Goal: Entertainment & Leisure: Browse casually

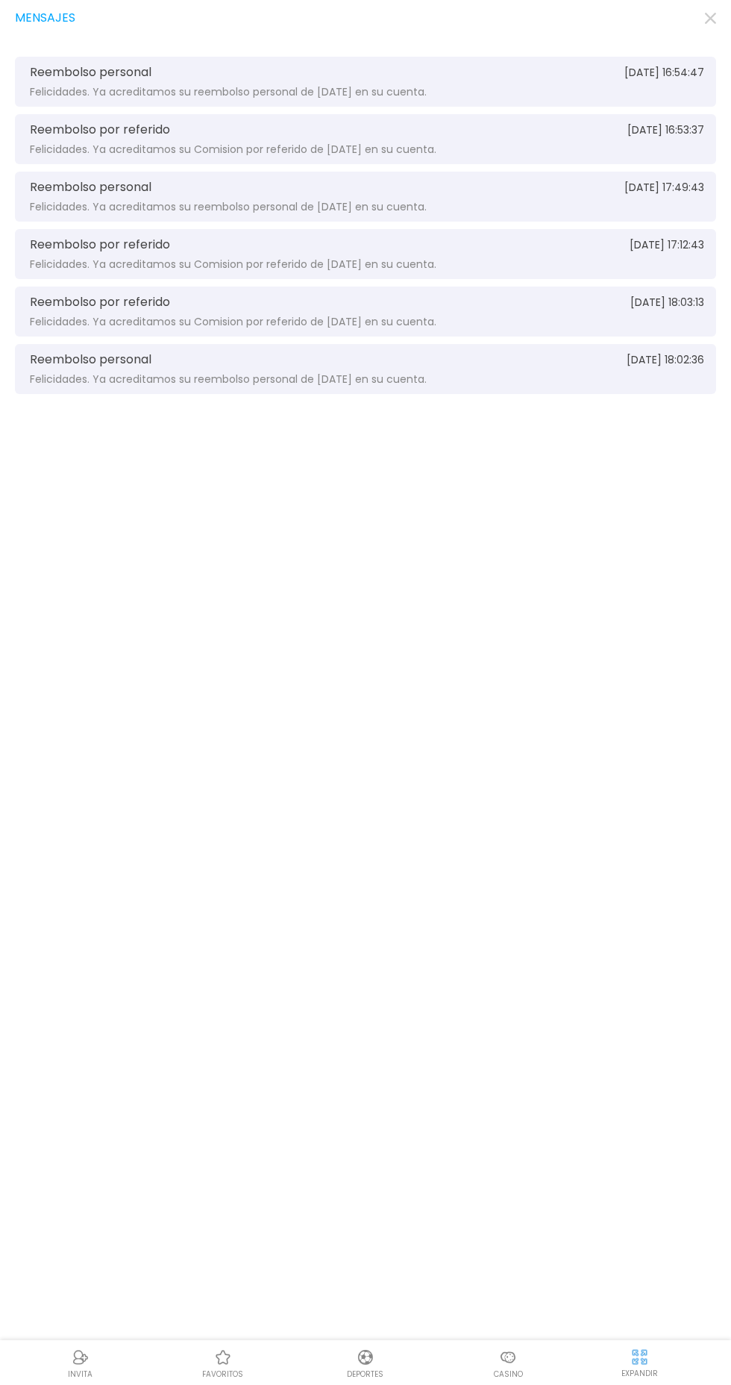
click at [687, 57] on div "Reembolso personal [DATE] 16:54:47 Felicidades. Ya acreditamos su reembolso per…" at bounding box center [365, 82] width 701 height 50
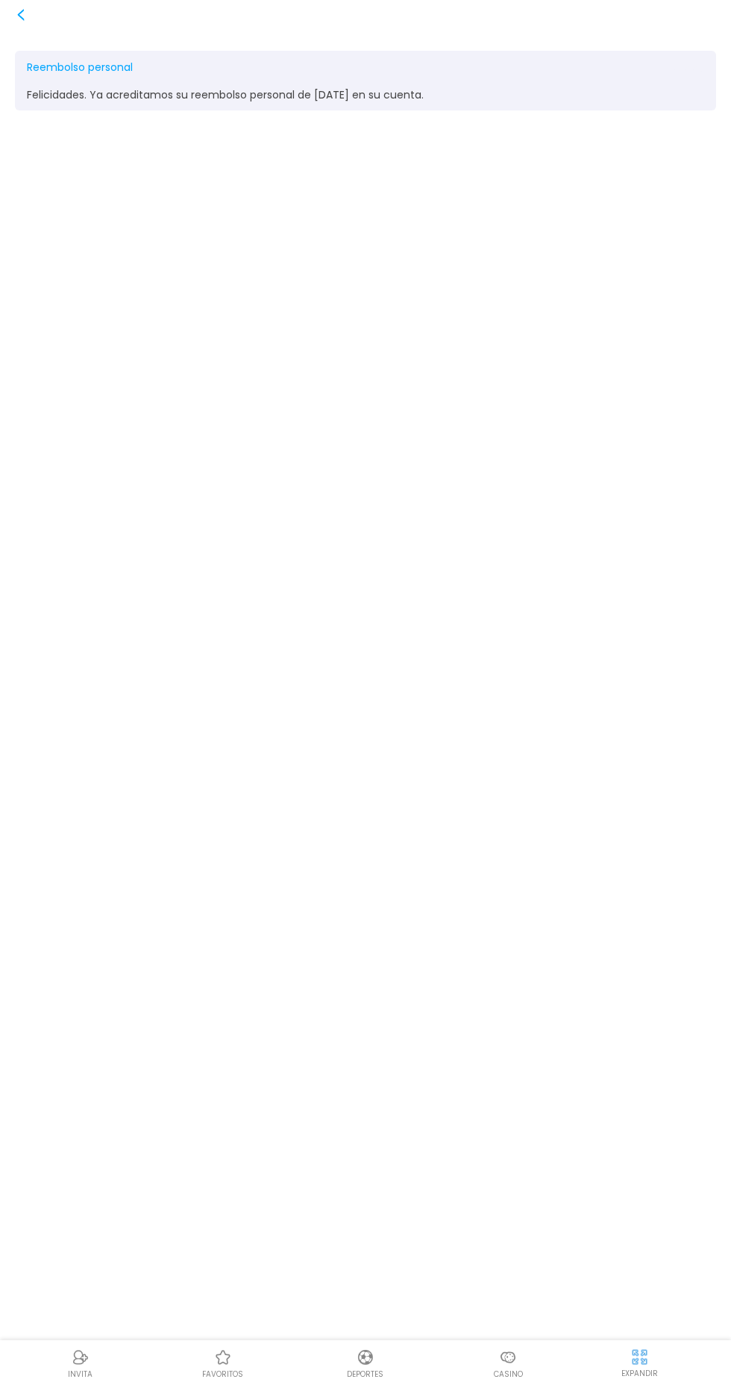
click at [67, 49] on div "Reembolso personal [DATE] 16:54:47 Felicidades. Ya acreditamos su reembolso per…" at bounding box center [365, 692] width 731 height 1385
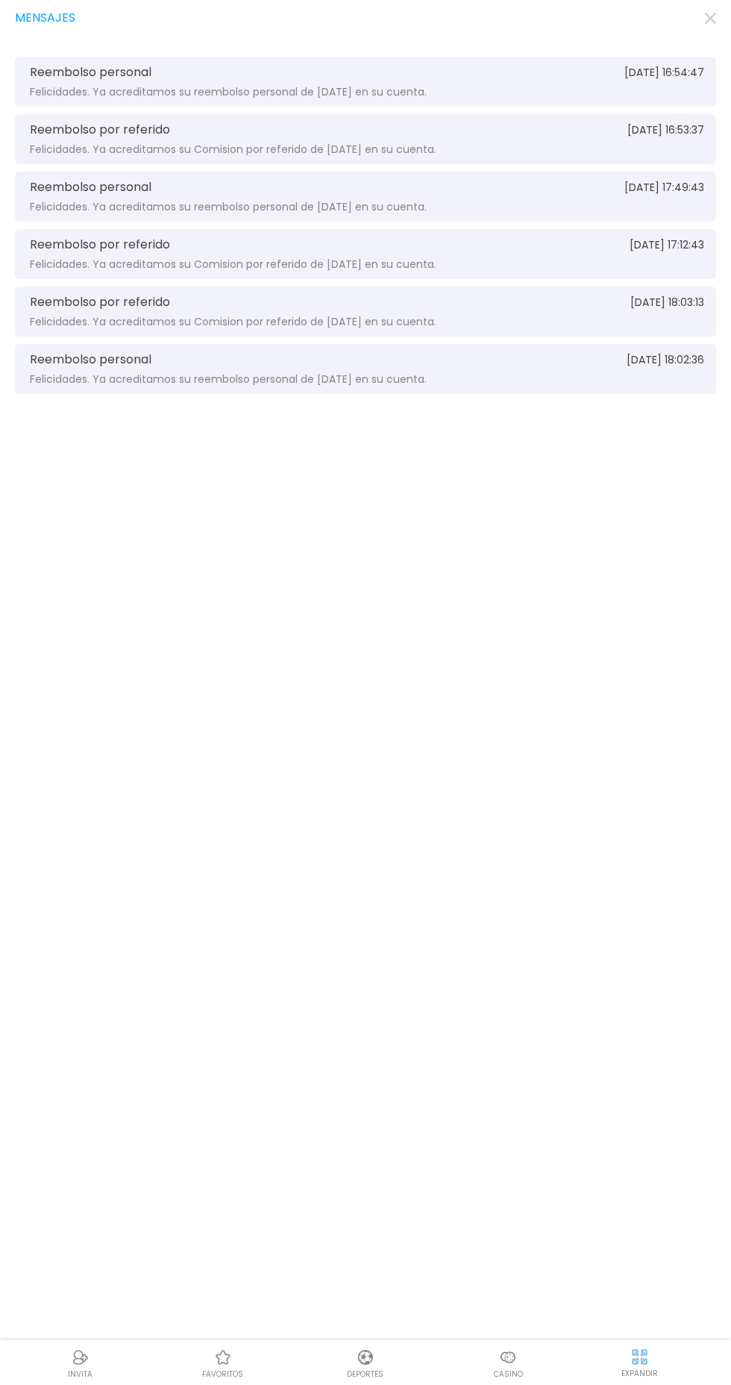
click at [710, 18] on use "button" at bounding box center [710, 18] width 11 height 11
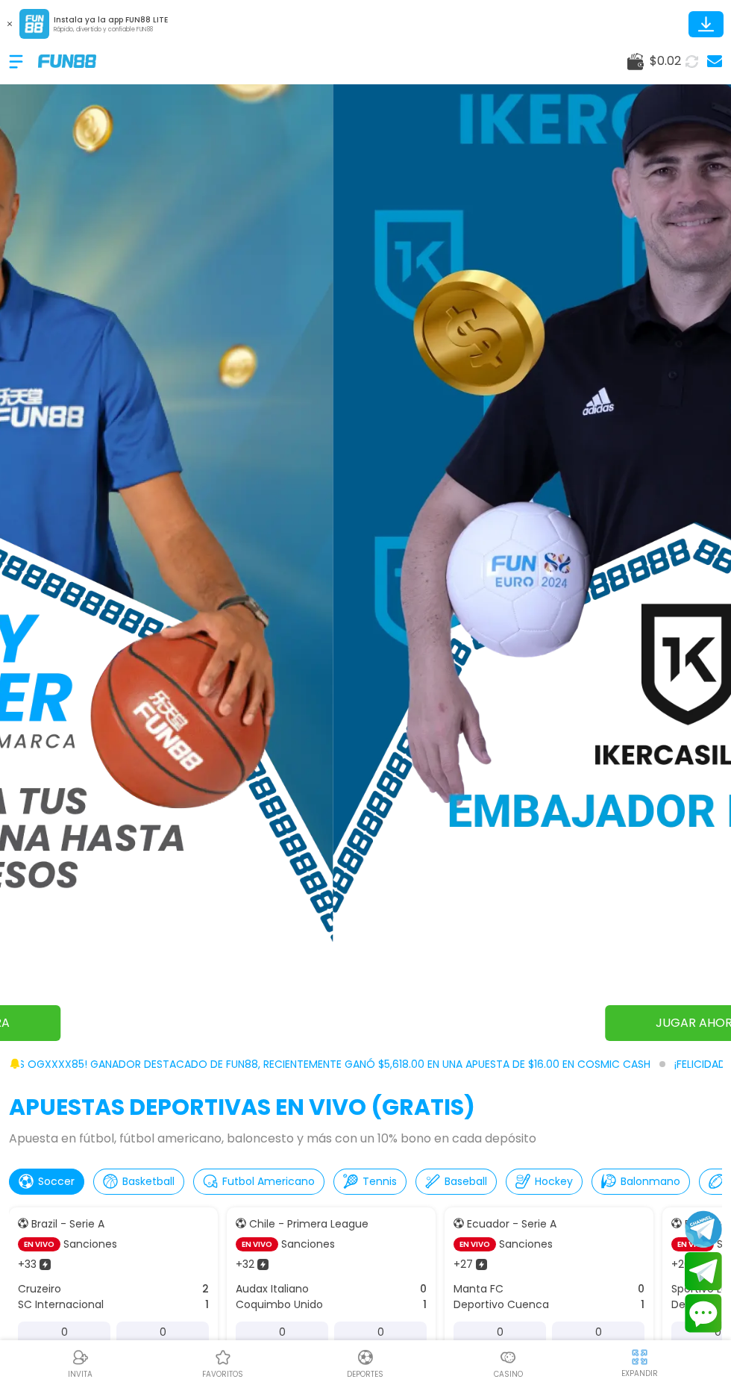
click at [714, 62] on use at bounding box center [714, 61] width 15 height 12
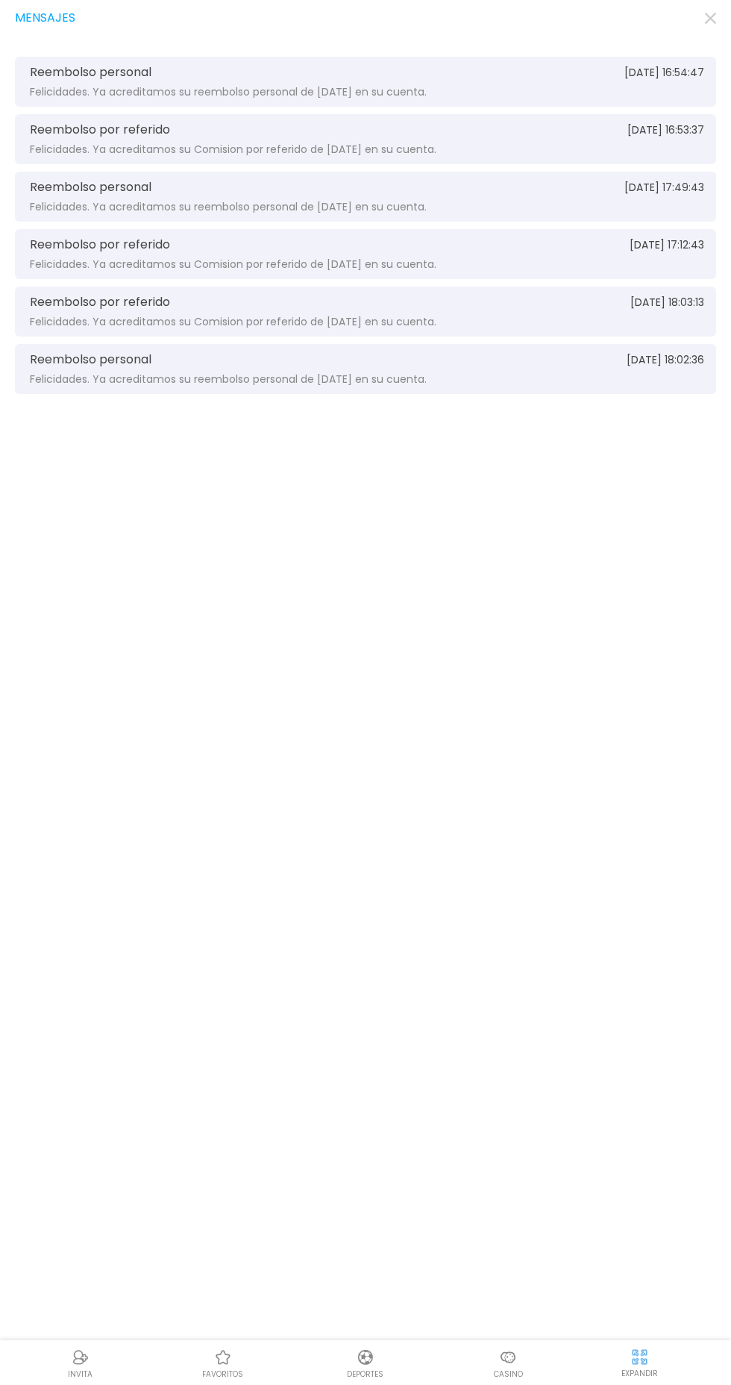
click at [710, 20] on icon "button" at bounding box center [710, 18] width 11 height 11
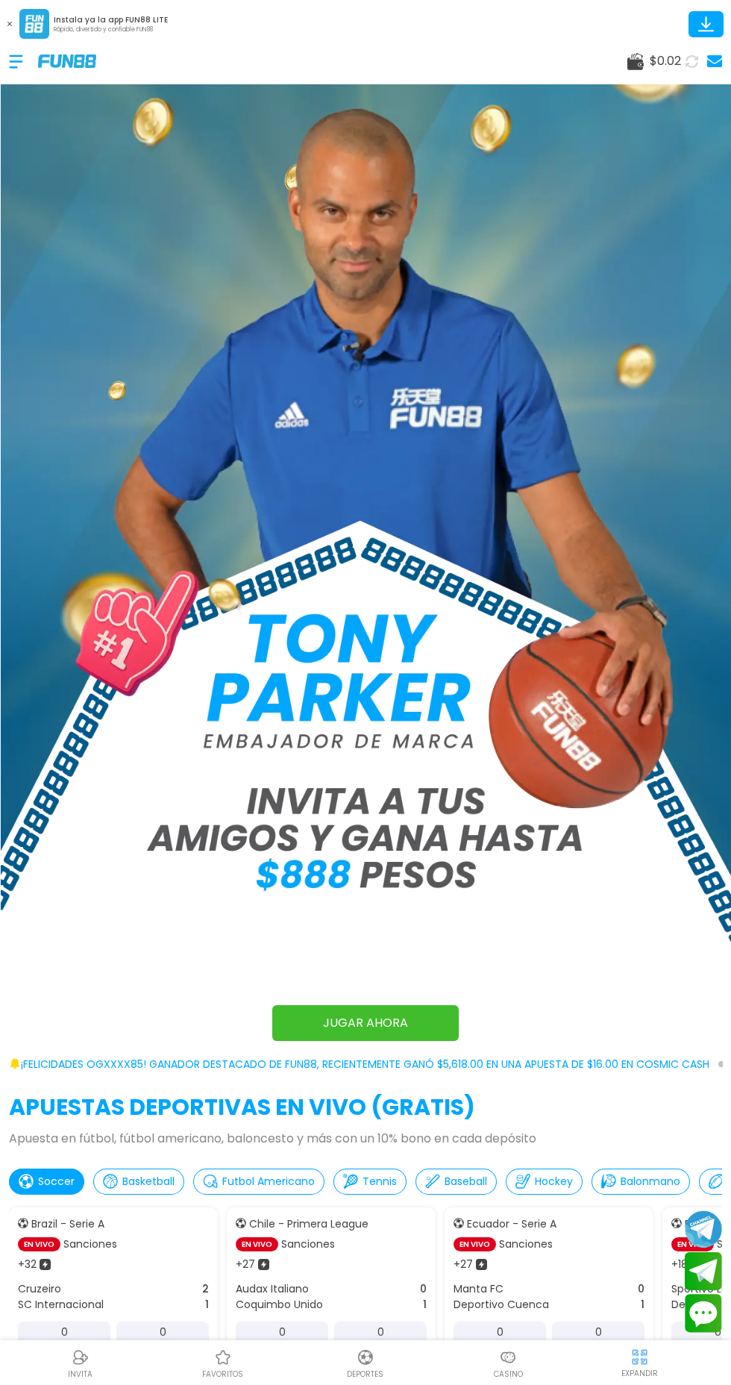
click at [18, 62] on div at bounding box center [23, 62] width 29 height 44
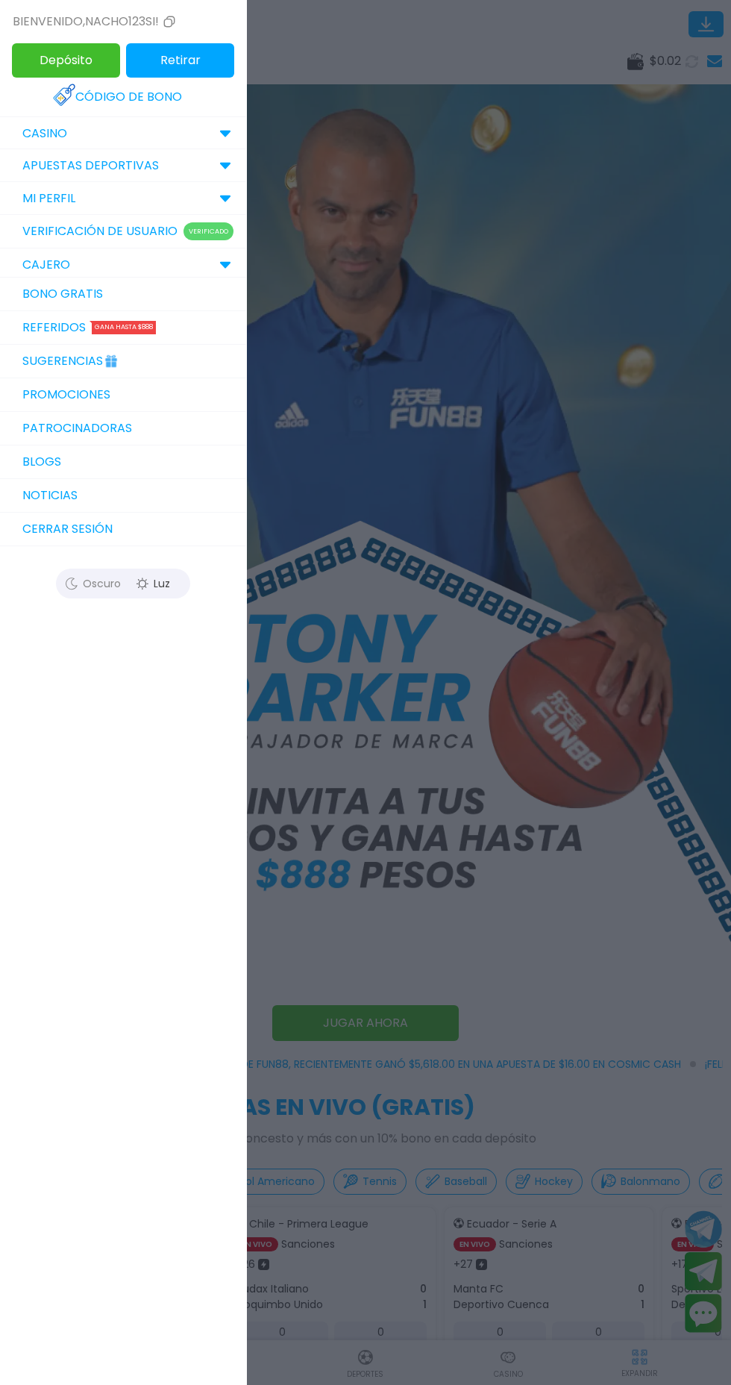
click at [32, 265] on p "CAJERO" at bounding box center [46, 265] width 48 height 18
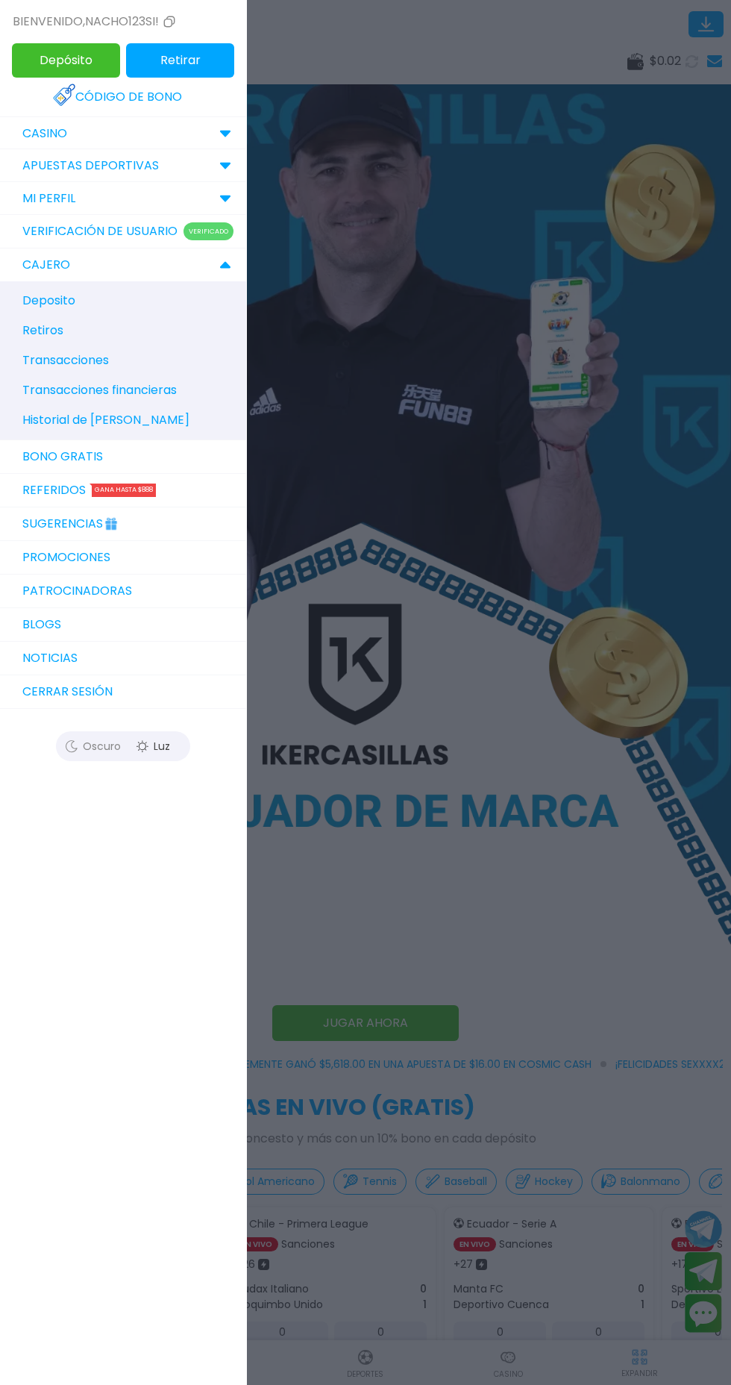
click at [22, 465] on link "Bono Gratis" at bounding box center [123, 457] width 246 height 34
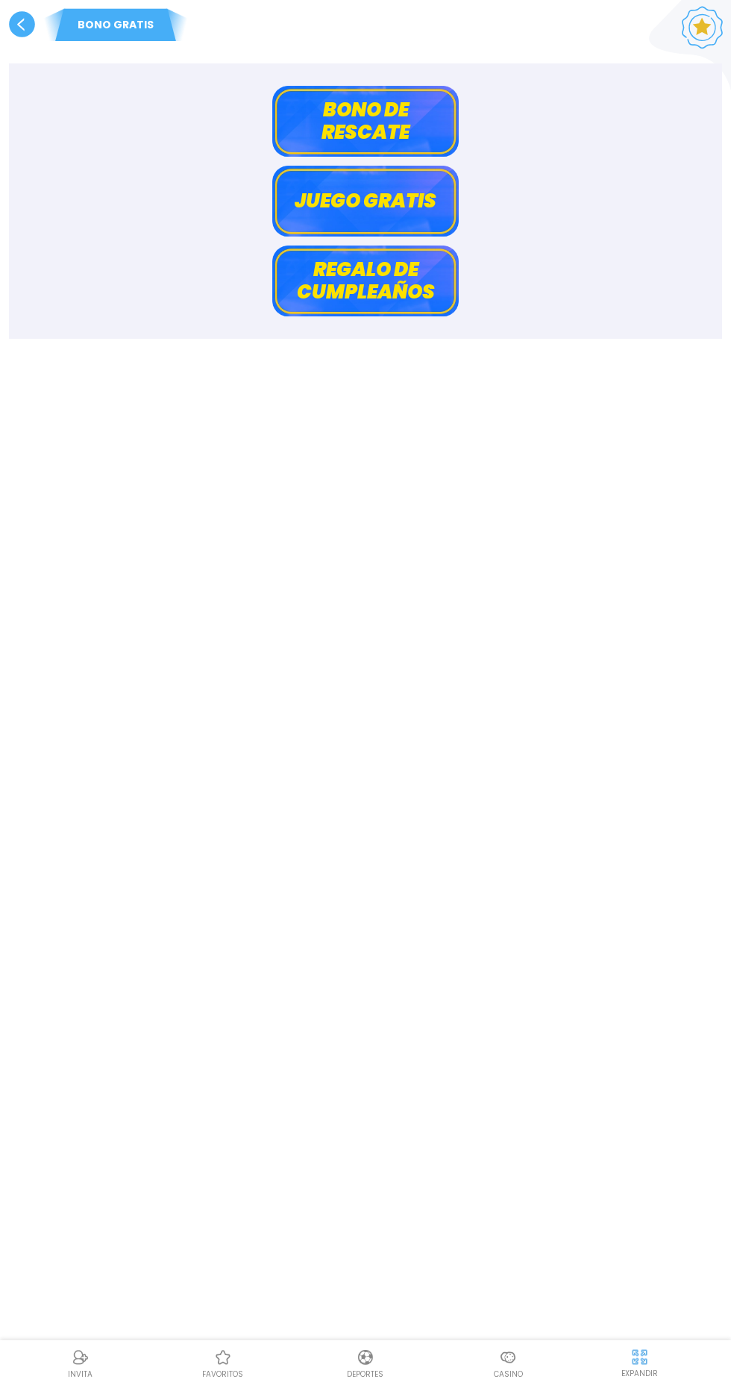
click at [344, 188] on button "Juego gratis" at bounding box center [365, 201] width 187 height 71
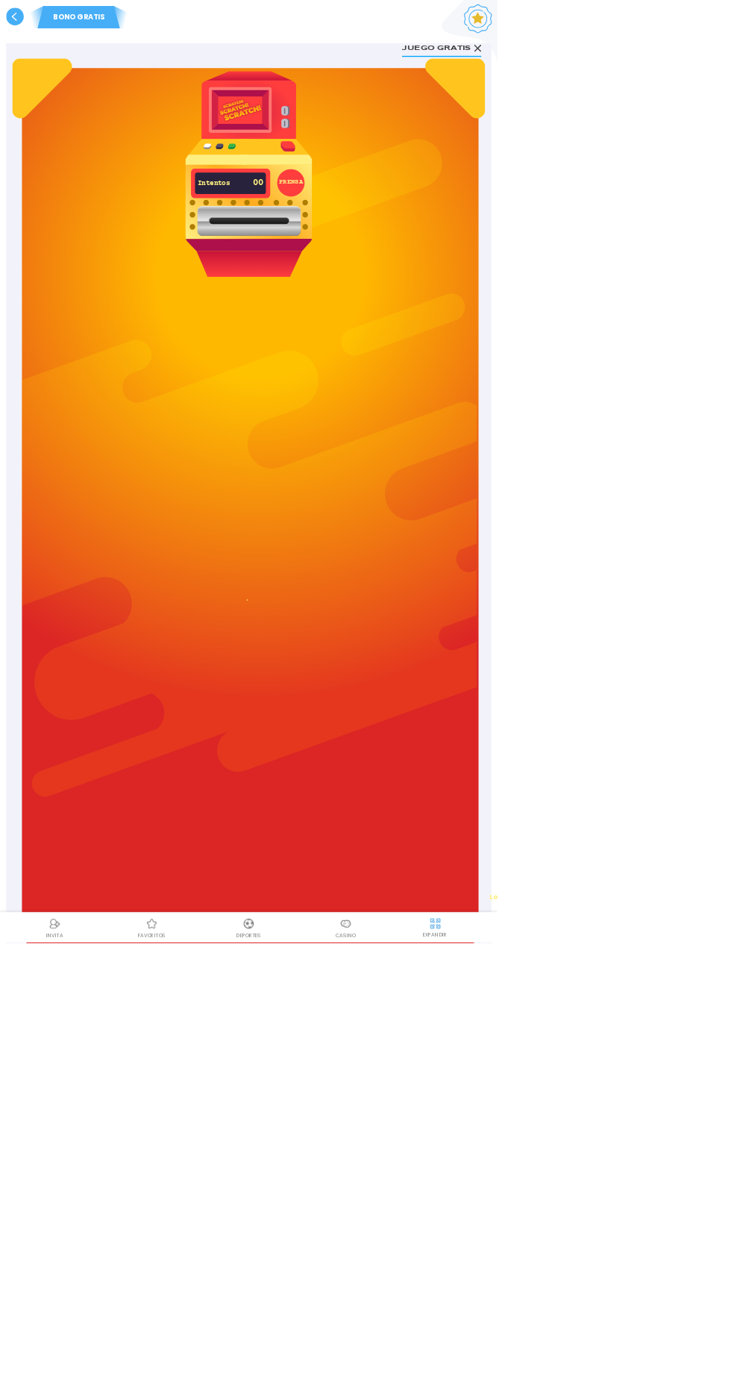
click at [687, 63] on button "Juego gratis" at bounding box center [649, 70] width 116 height 28
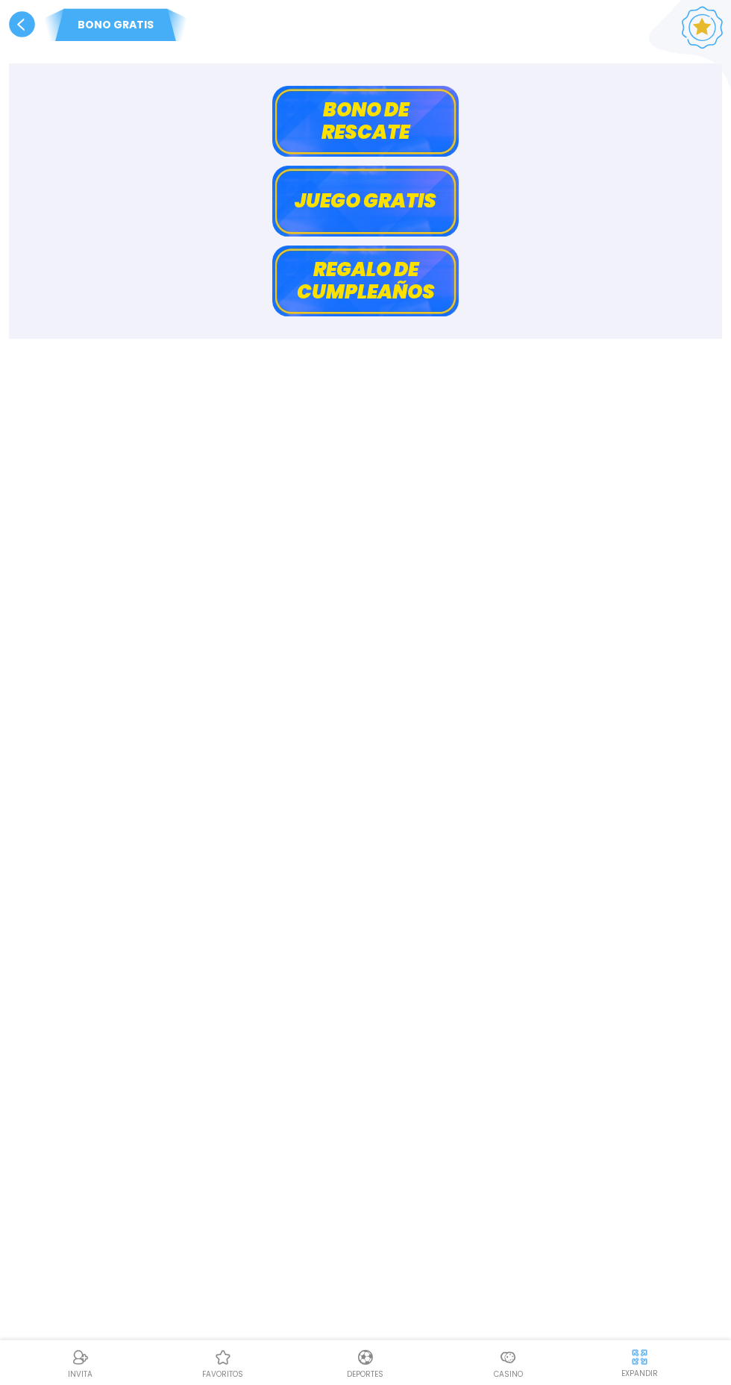
click at [340, 101] on button "Bono de rescate" at bounding box center [365, 121] width 187 height 71
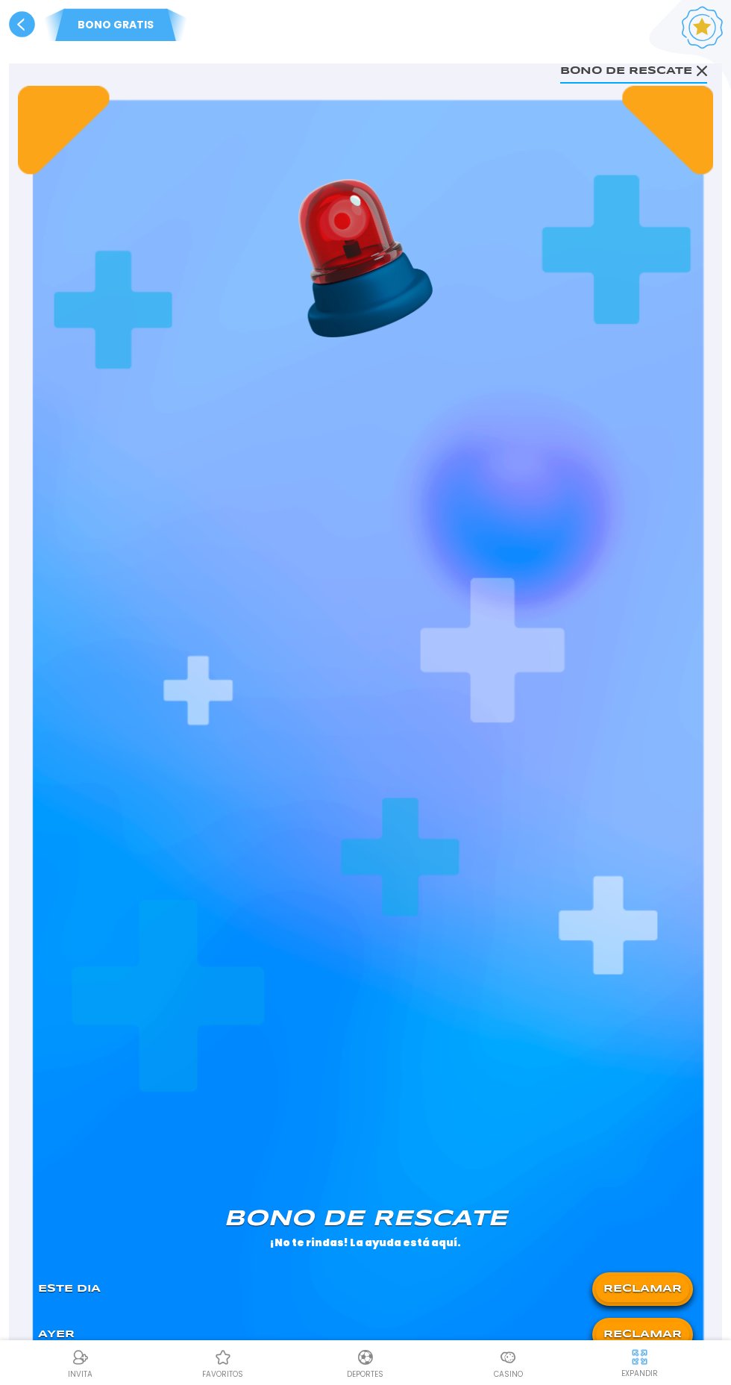
click at [652, 1289] on button "RECLAMAR" at bounding box center [642, 1289] width 93 height 26
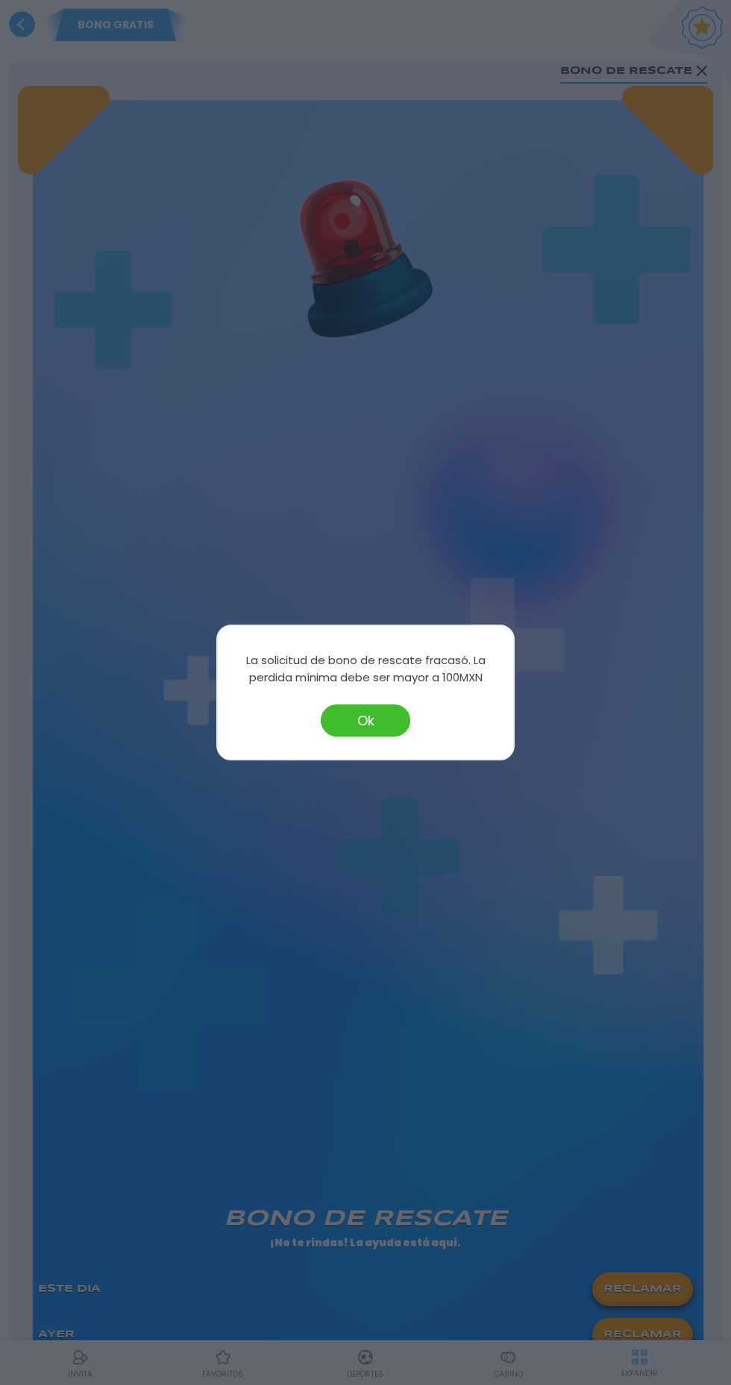
click at [367, 725] on button "Ok" at bounding box center [366, 720] width 90 height 32
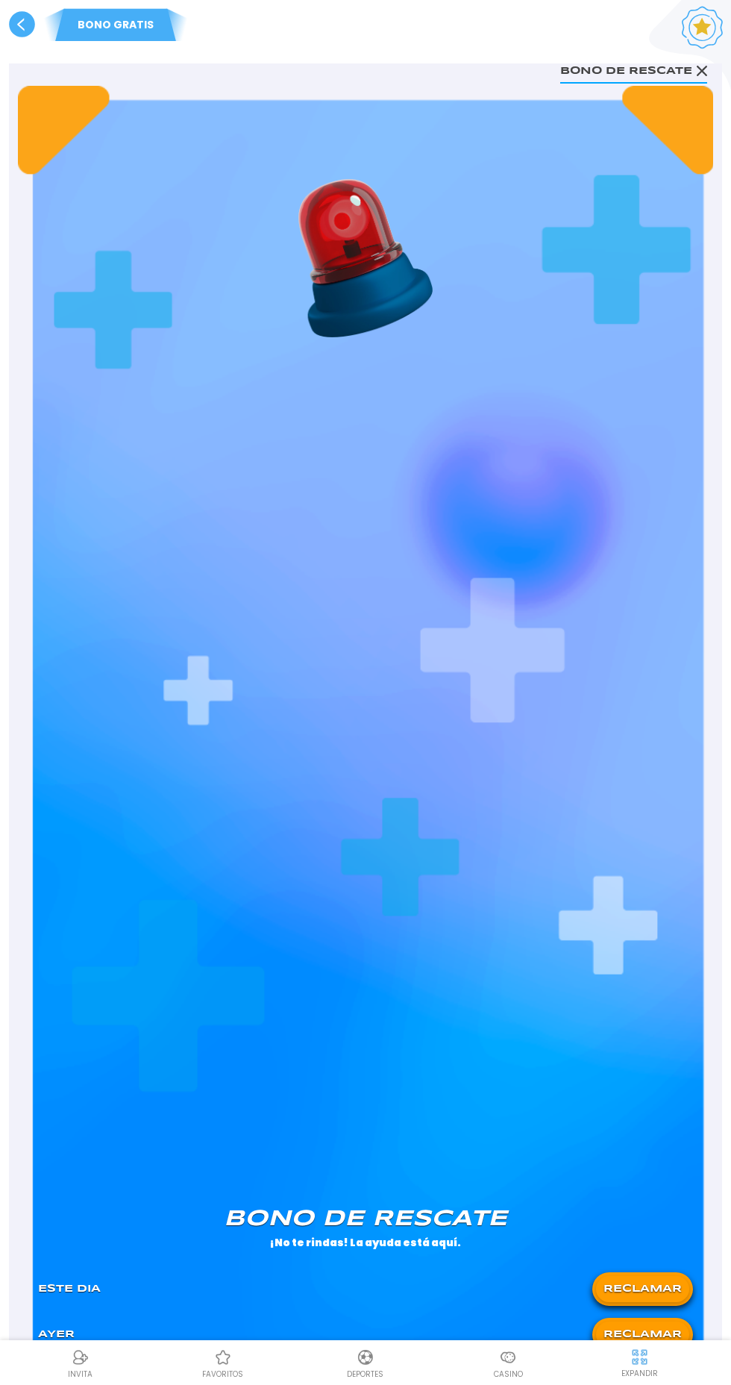
click at [22, 18] on use at bounding box center [22, 24] width 26 height 26
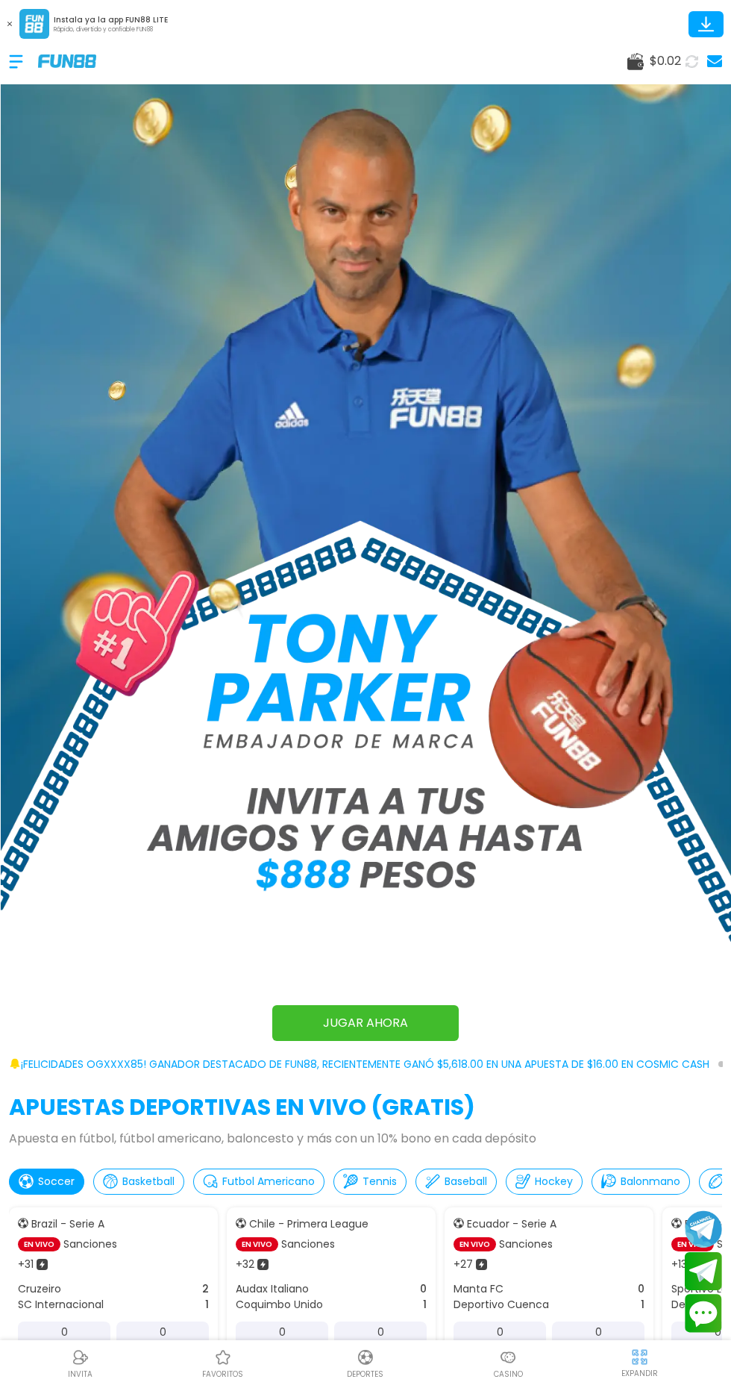
click at [500, 1348] on div at bounding box center [508, 1357] width 22 height 22
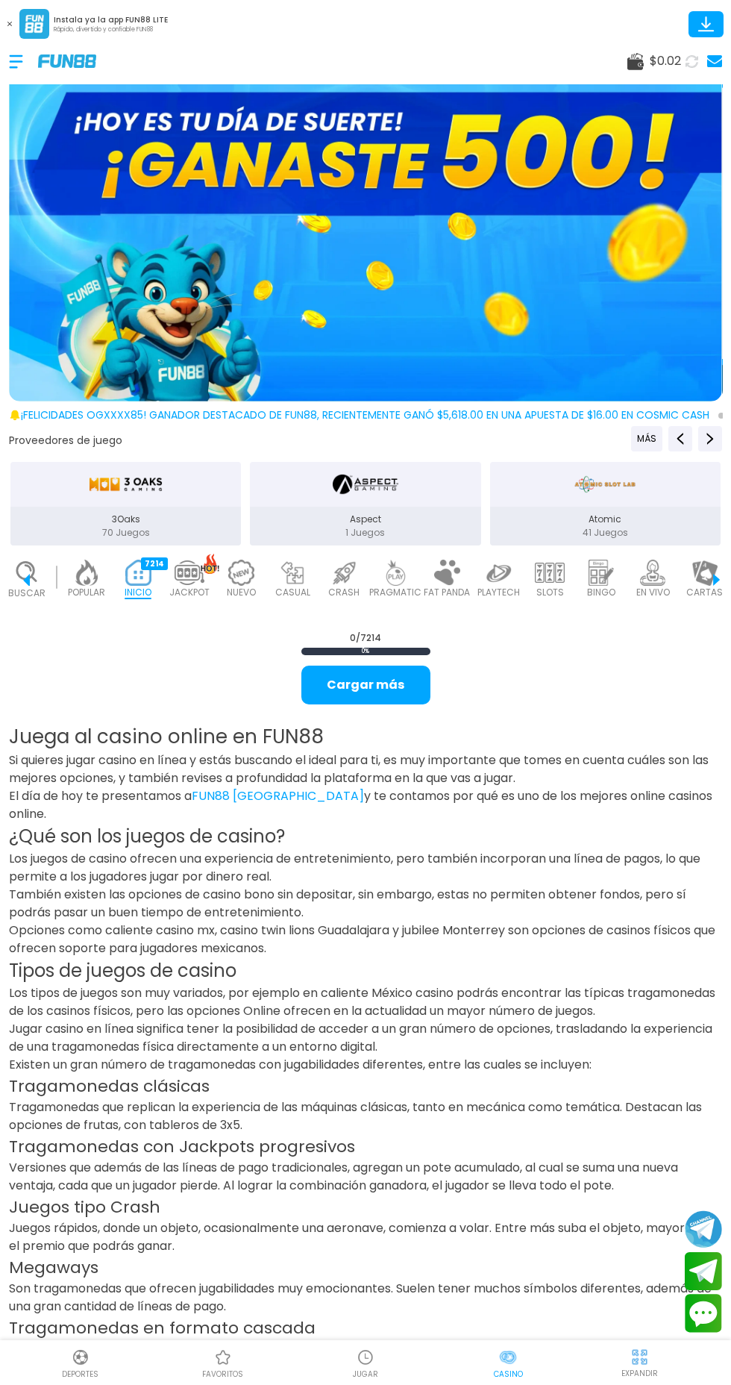
scroll to position [0, 37]
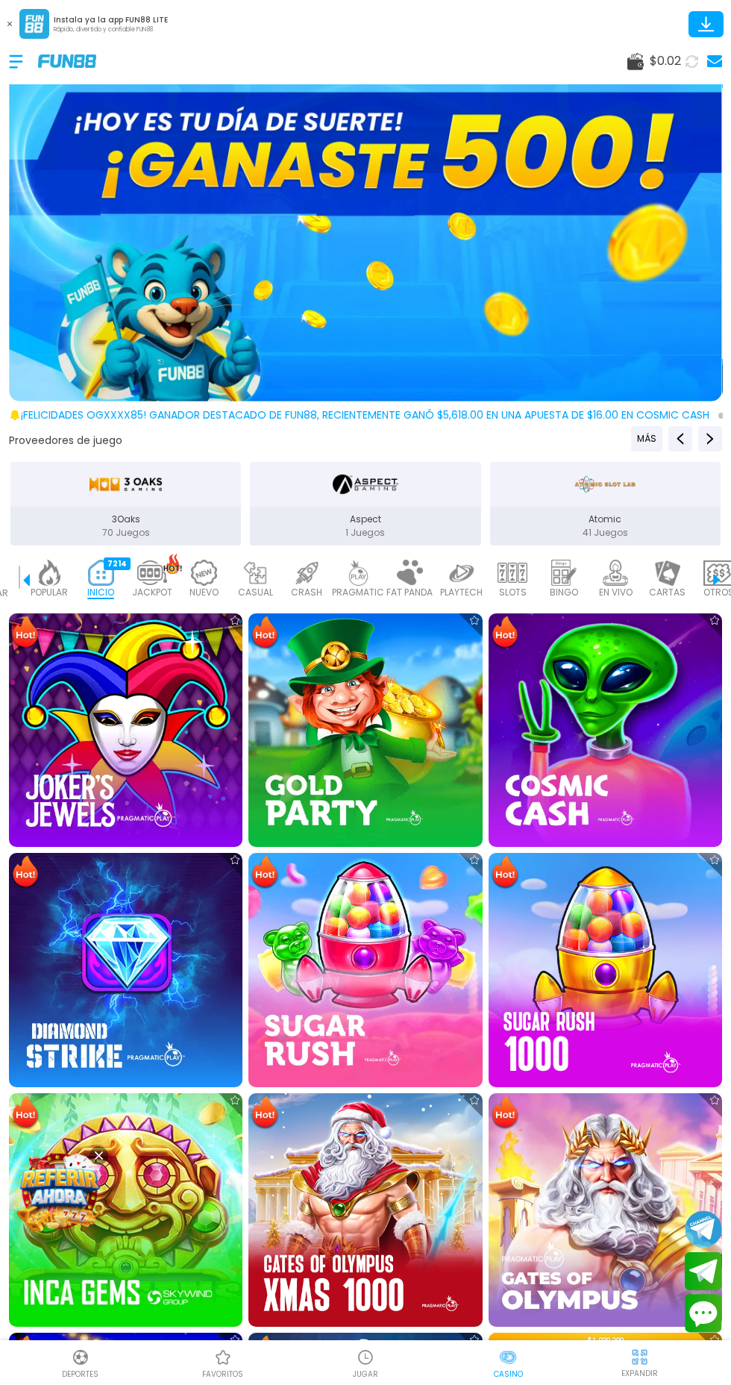
click at [704, 67] on link at bounding box center [712, 61] width 19 height 21
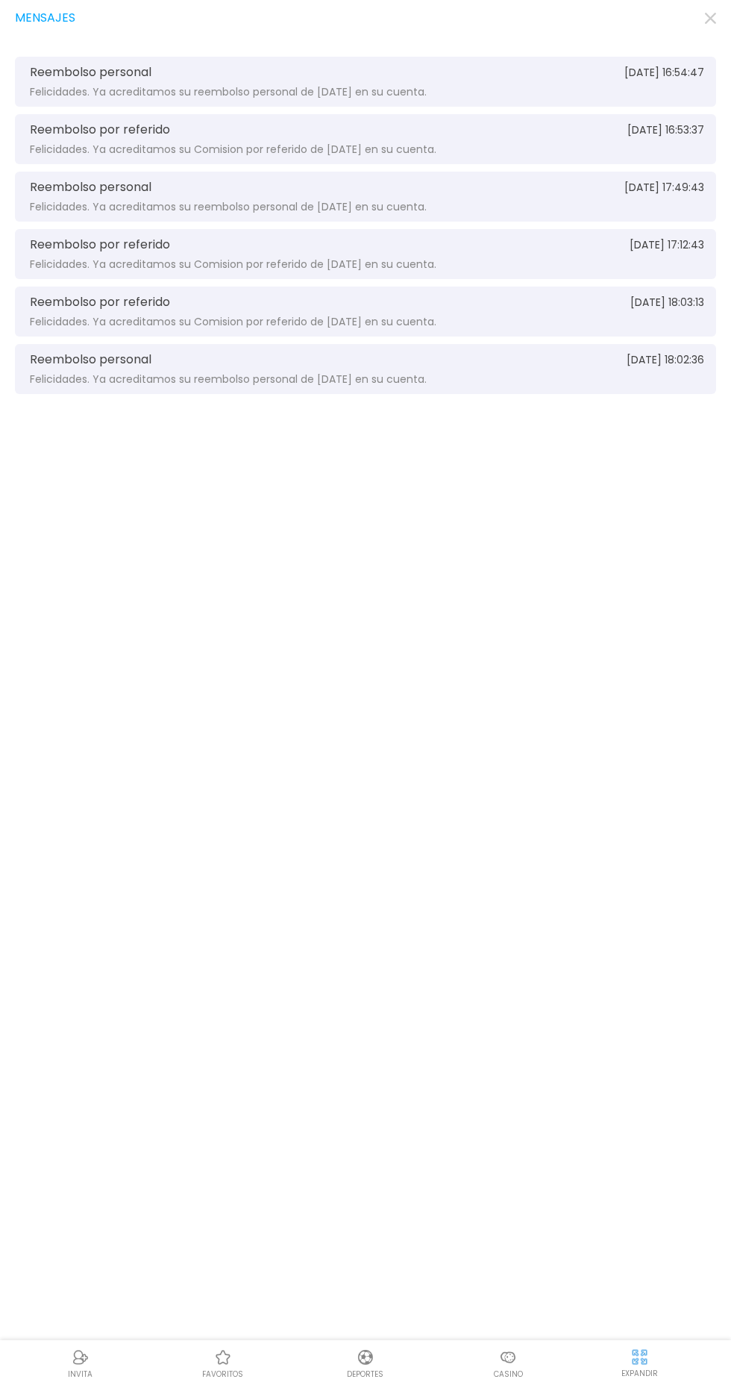
click at [145, 83] on div "Reembolso personal 2025-08-15 16:54:47 Felicidades. Ya acreditamos su reembolso…" at bounding box center [365, 82] width 701 height 50
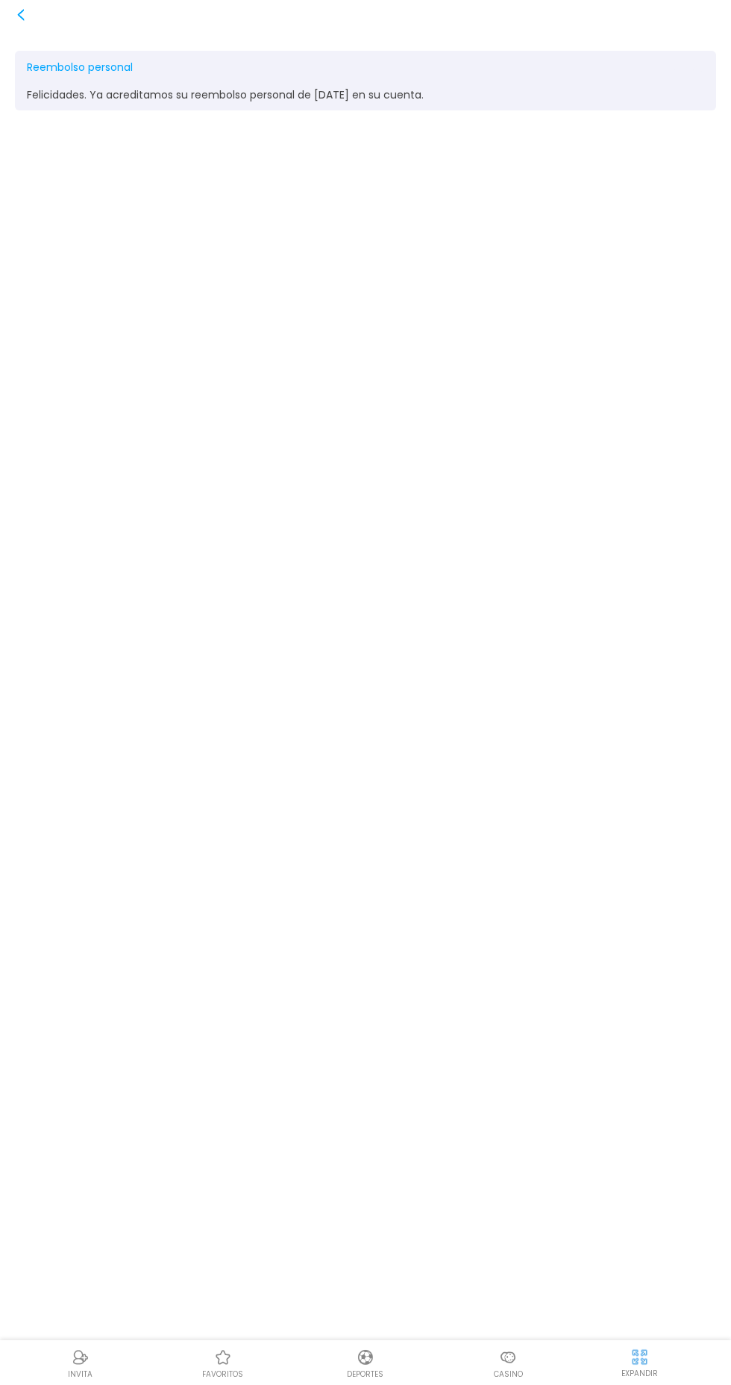
click at [121, 86] on div "Reembolso personal 2025-08-15 16:54:47 Felicidades. Ya acreditamos su reembolso…" at bounding box center [365, 81] width 701 height 60
click at [17, 14] on icon at bounding box center [21, 15] width 12 height 12
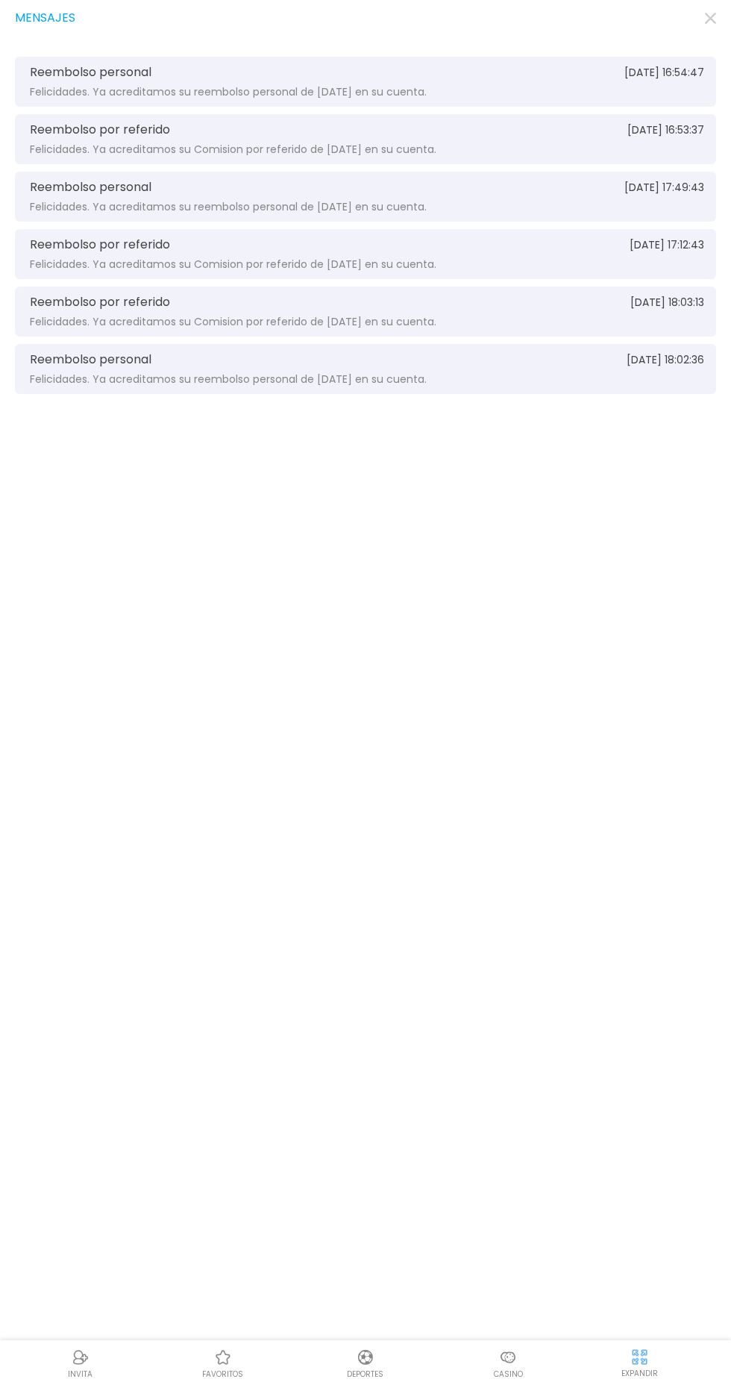
click at [710, 18] on use "button" at bounding box center [710, 18] width 11 height 11
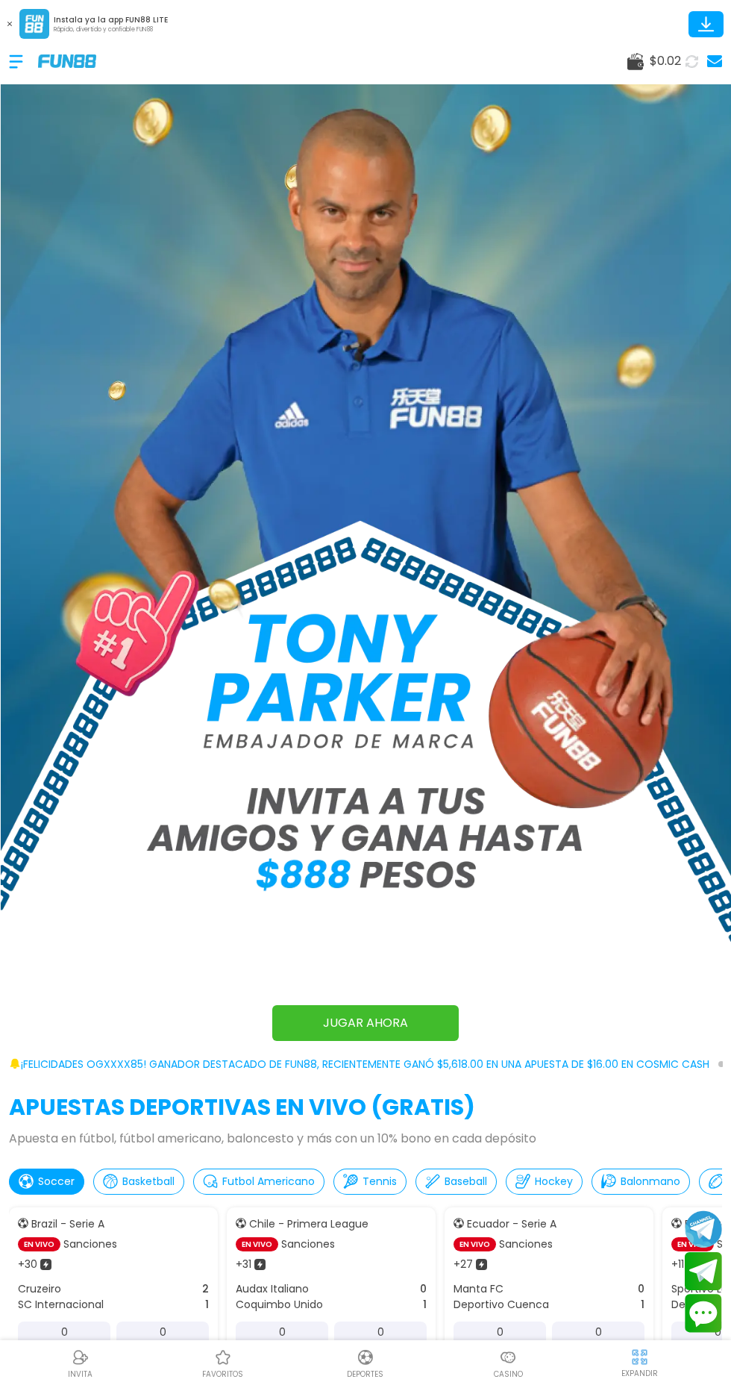
click at [10, 24] on use at bounding box center [9, 24] width 4 height 4
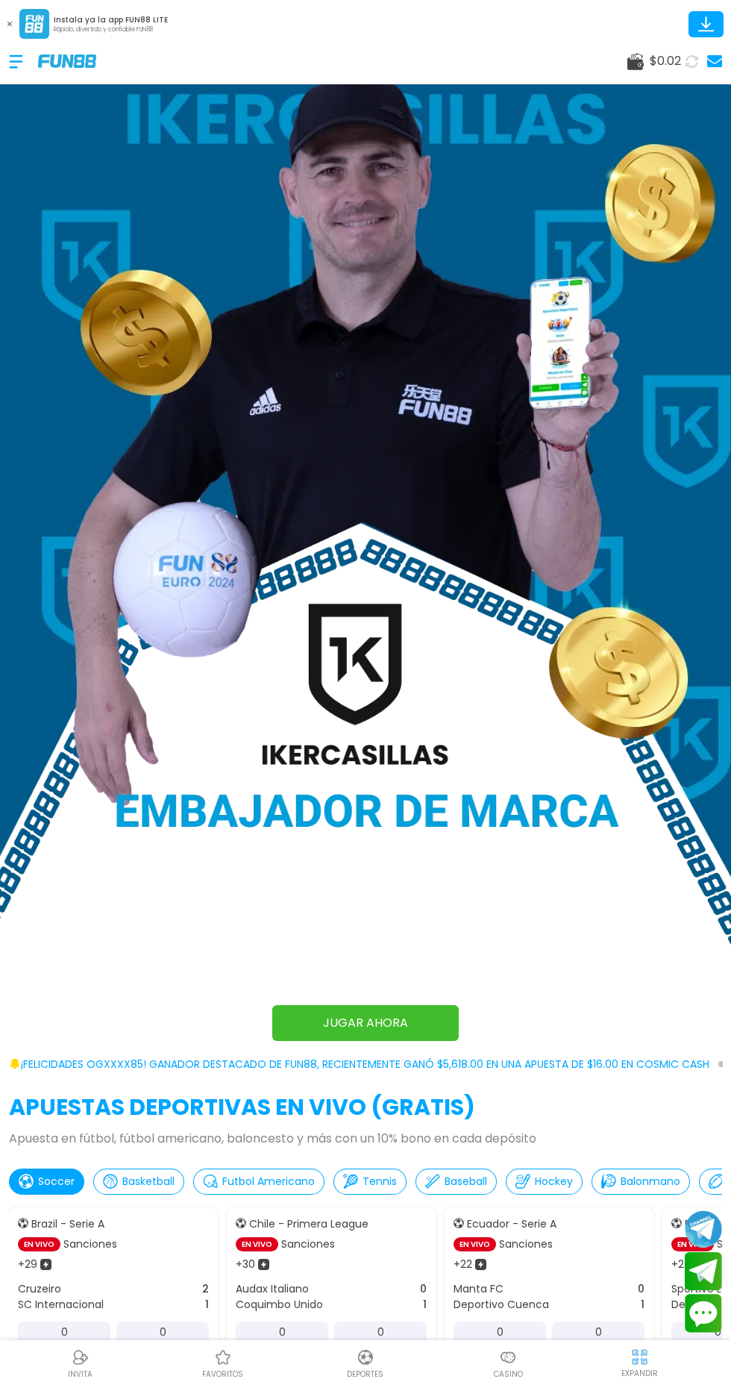
click at [9, 71] on div at bounding box center [23, 62] width 29 height 44
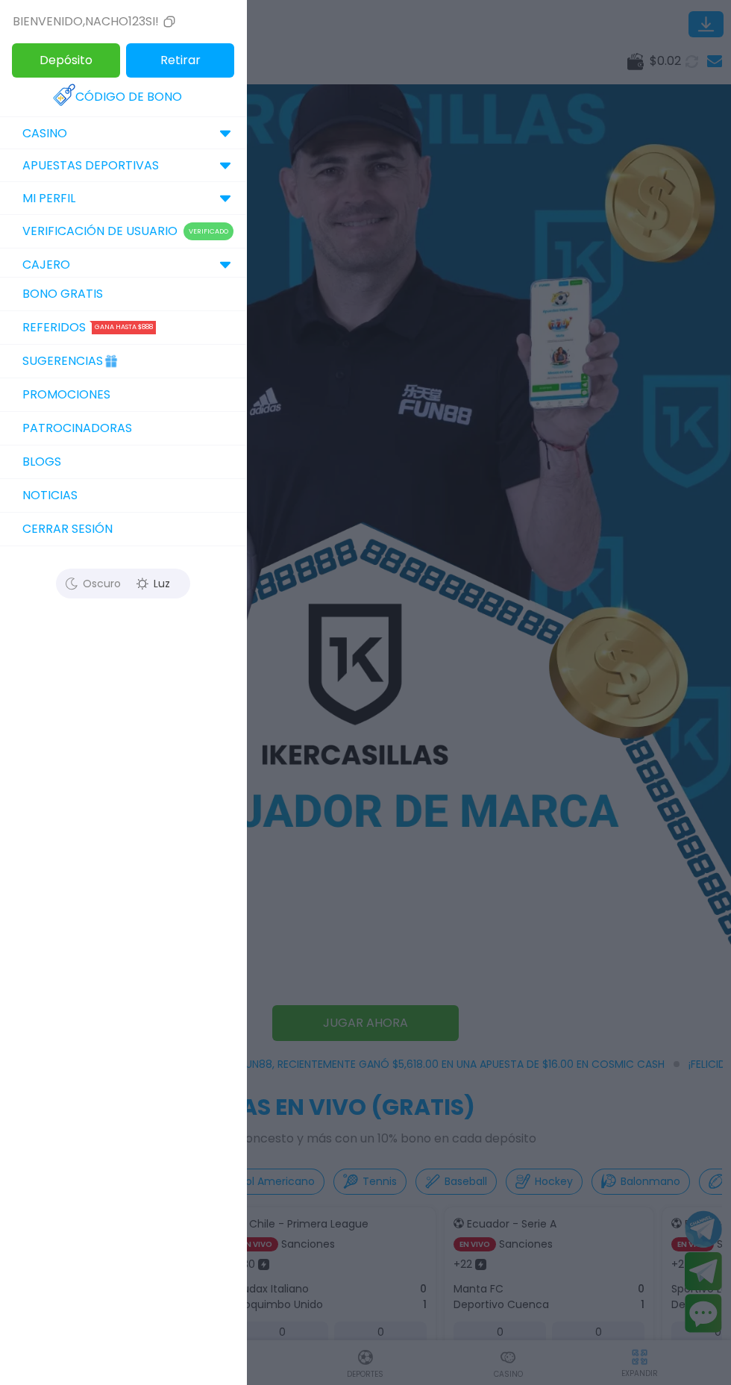
click at [519, 1222] on div at bounding box center [365, 692] width 731 height 1385
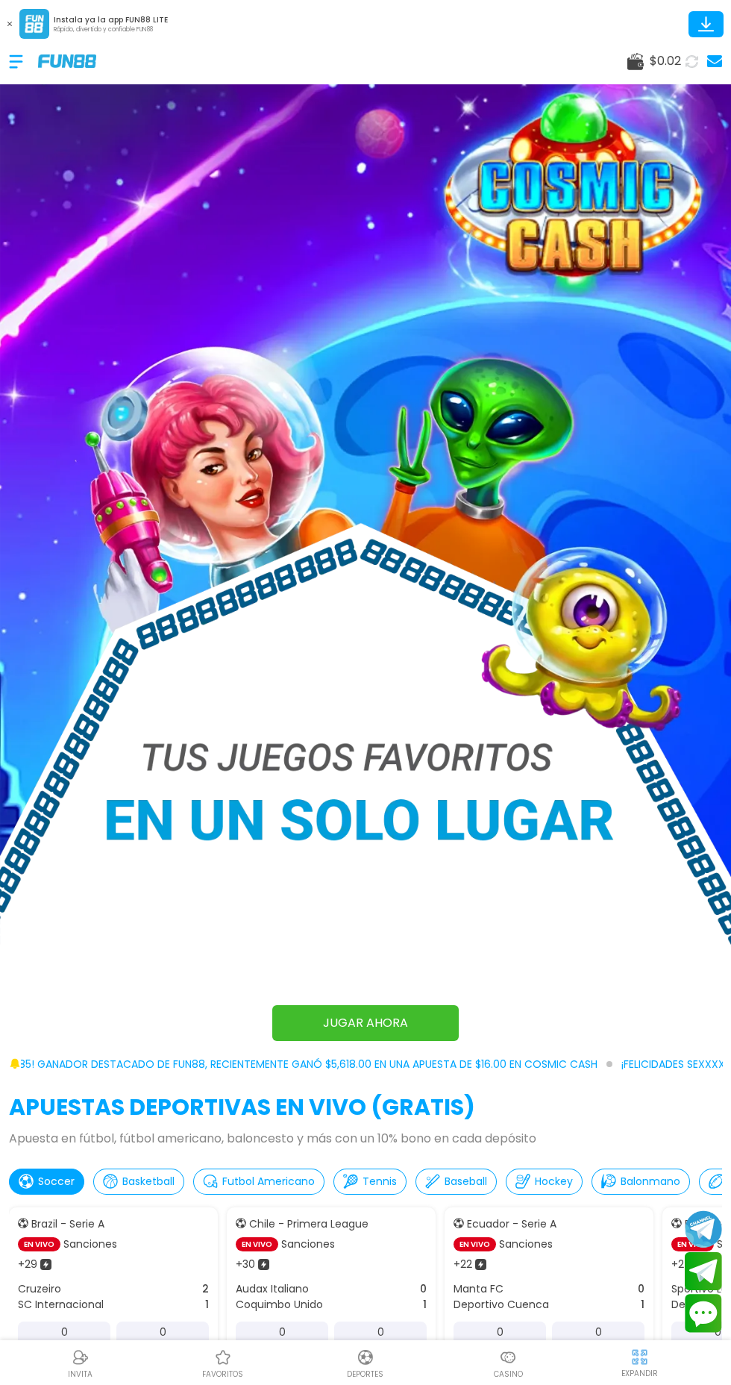
click at [541, 1373] on div "Casino" at bounding box center [508, 1363] width 143 height 34
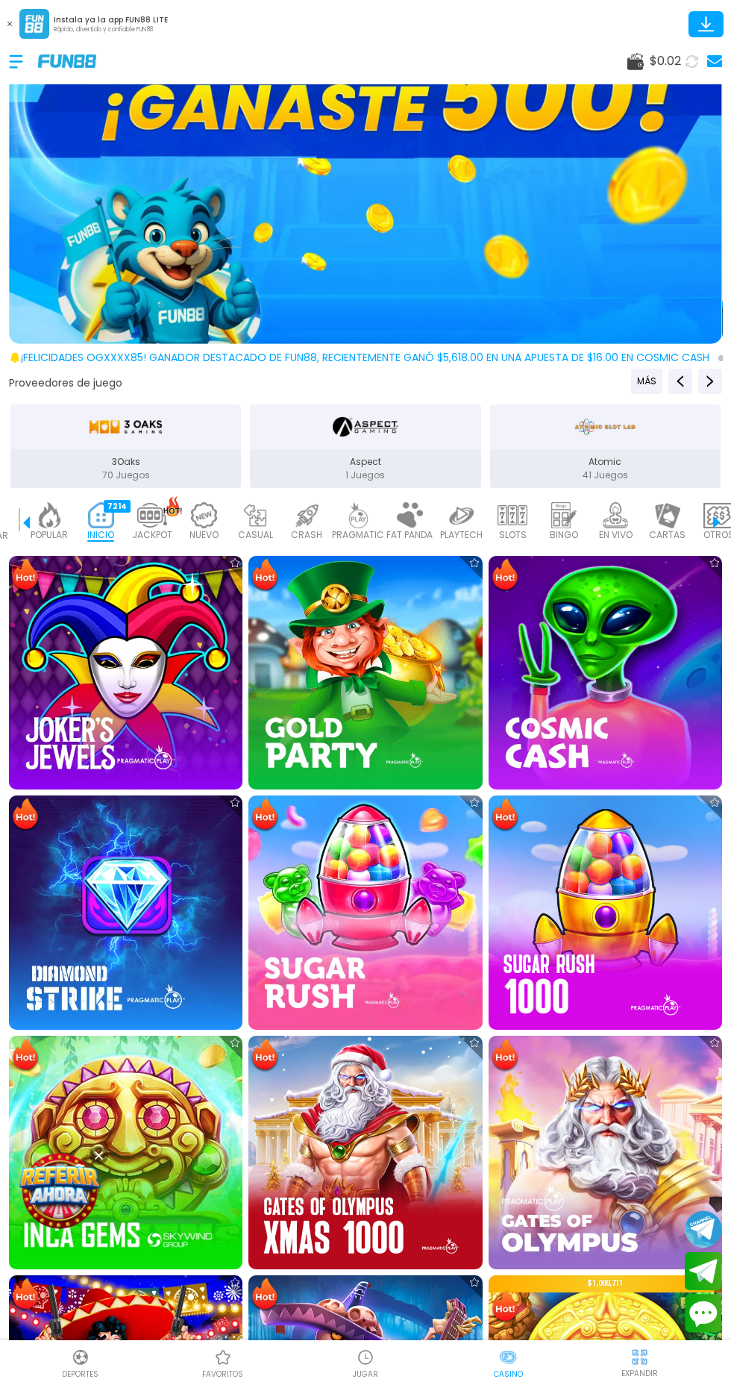
scroll to position [65, 0]
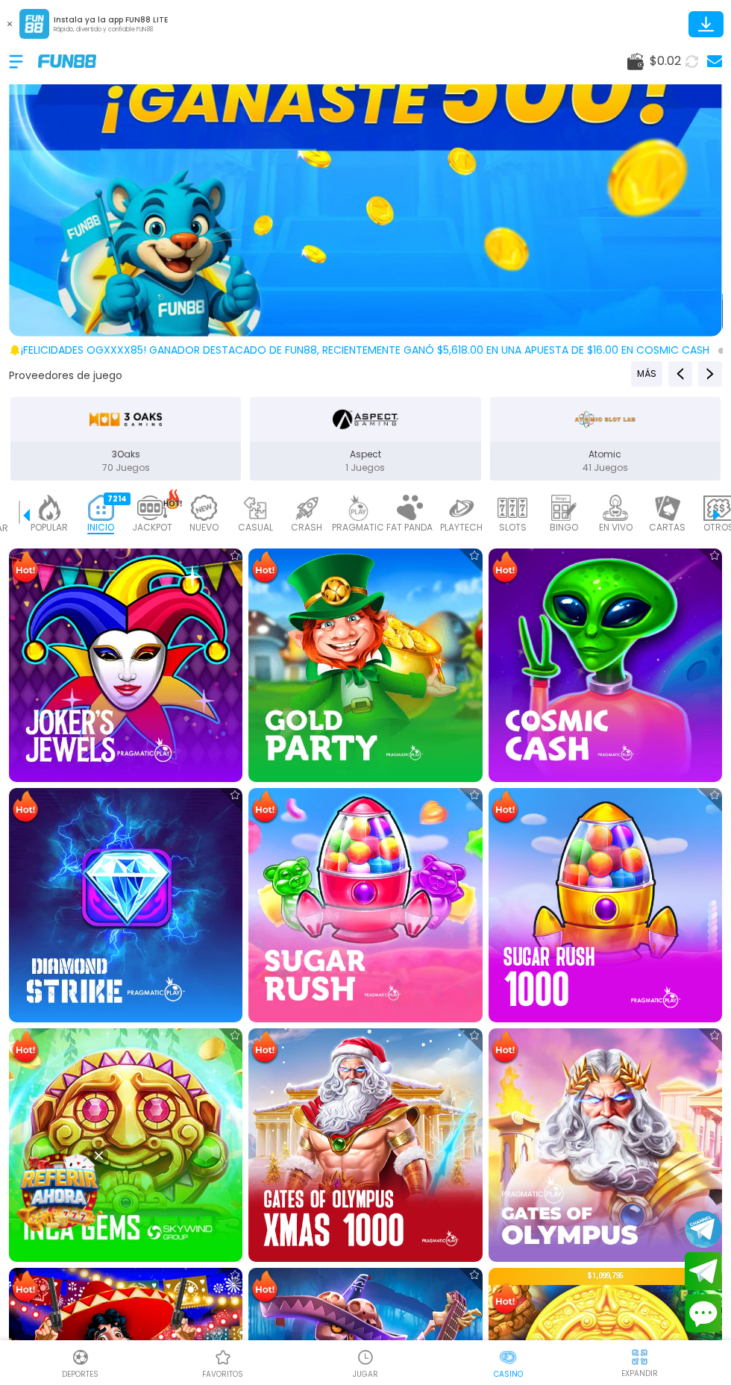
click at [62, 518] on img at bounding box center [49, 508] width 30 height 26
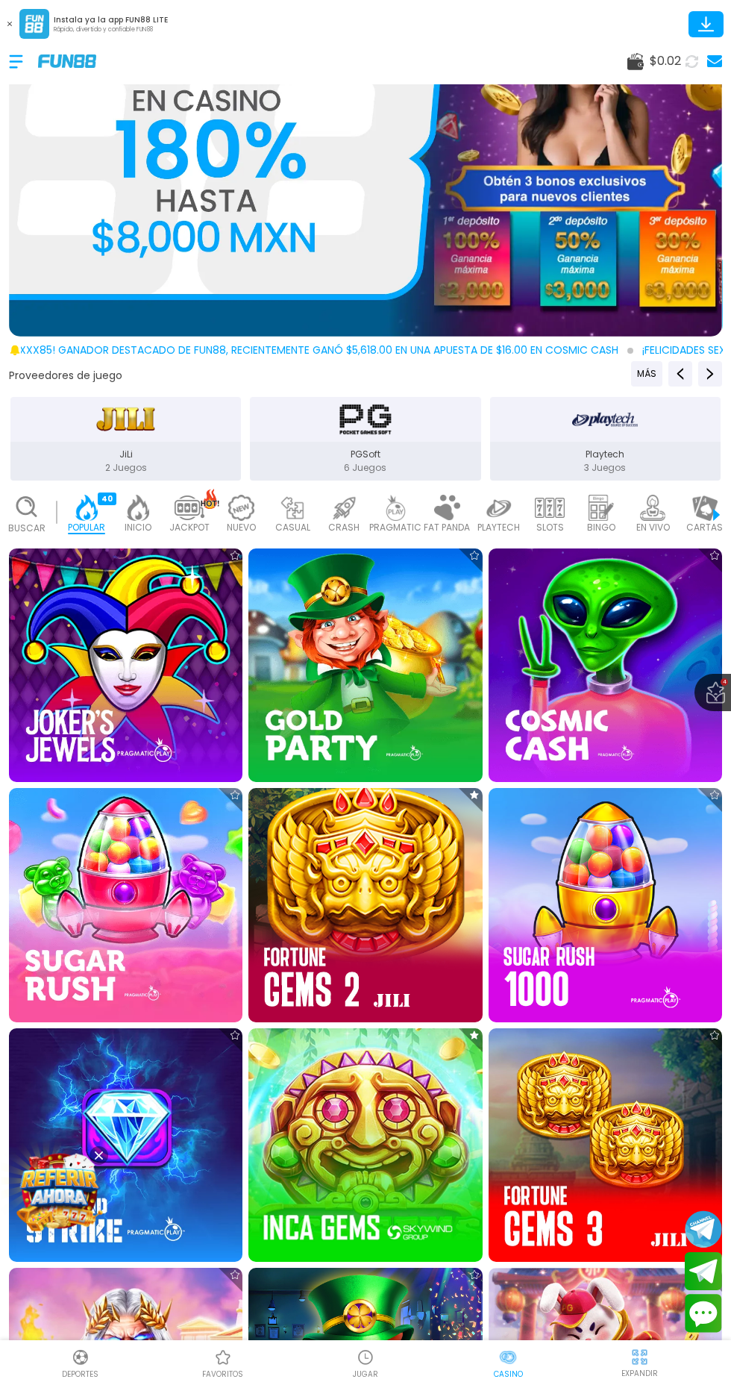
click at [125, 513] on img at bounding box center [138, 508] width 30 height 26
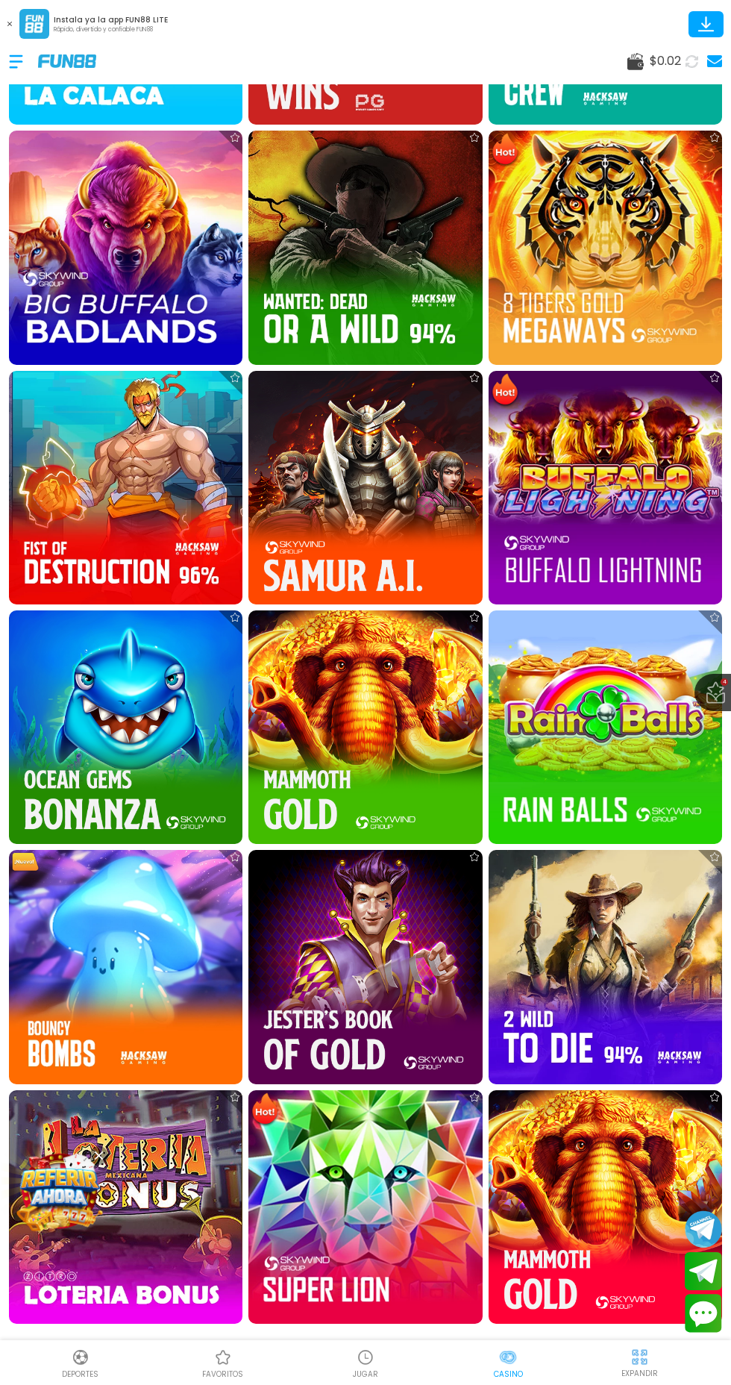
scroll to position [45, 0]
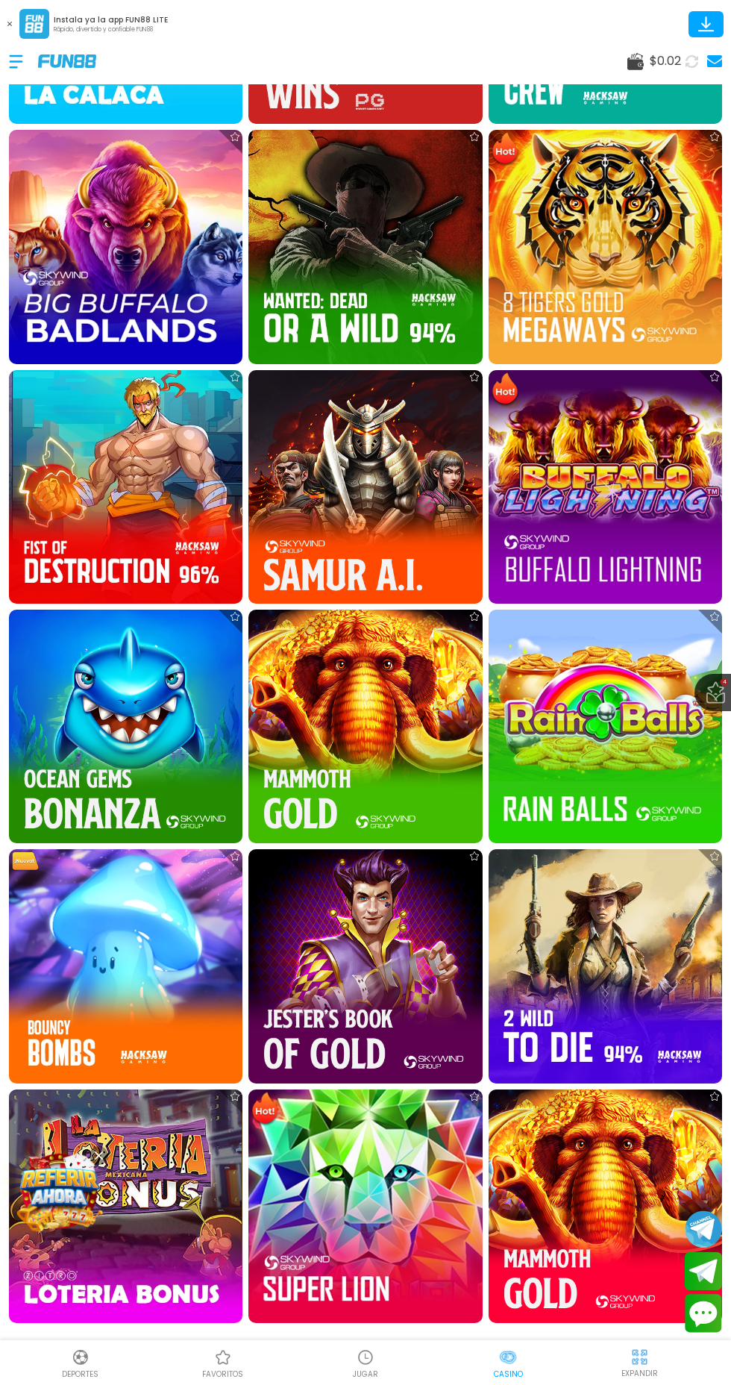
click at [422, 1384] on button "Cargar más" at bounding box center [365, 1394] width 129 height 39
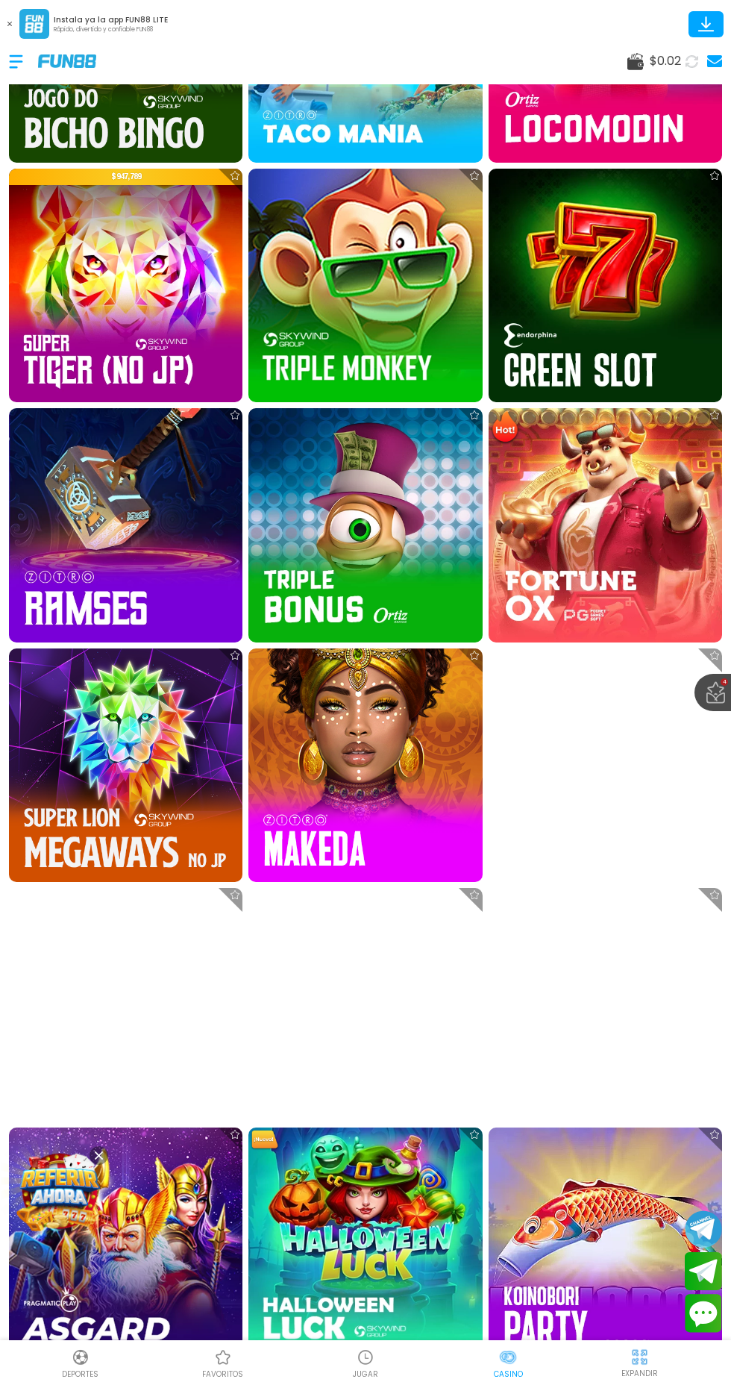
scroll to position [4481, 0]
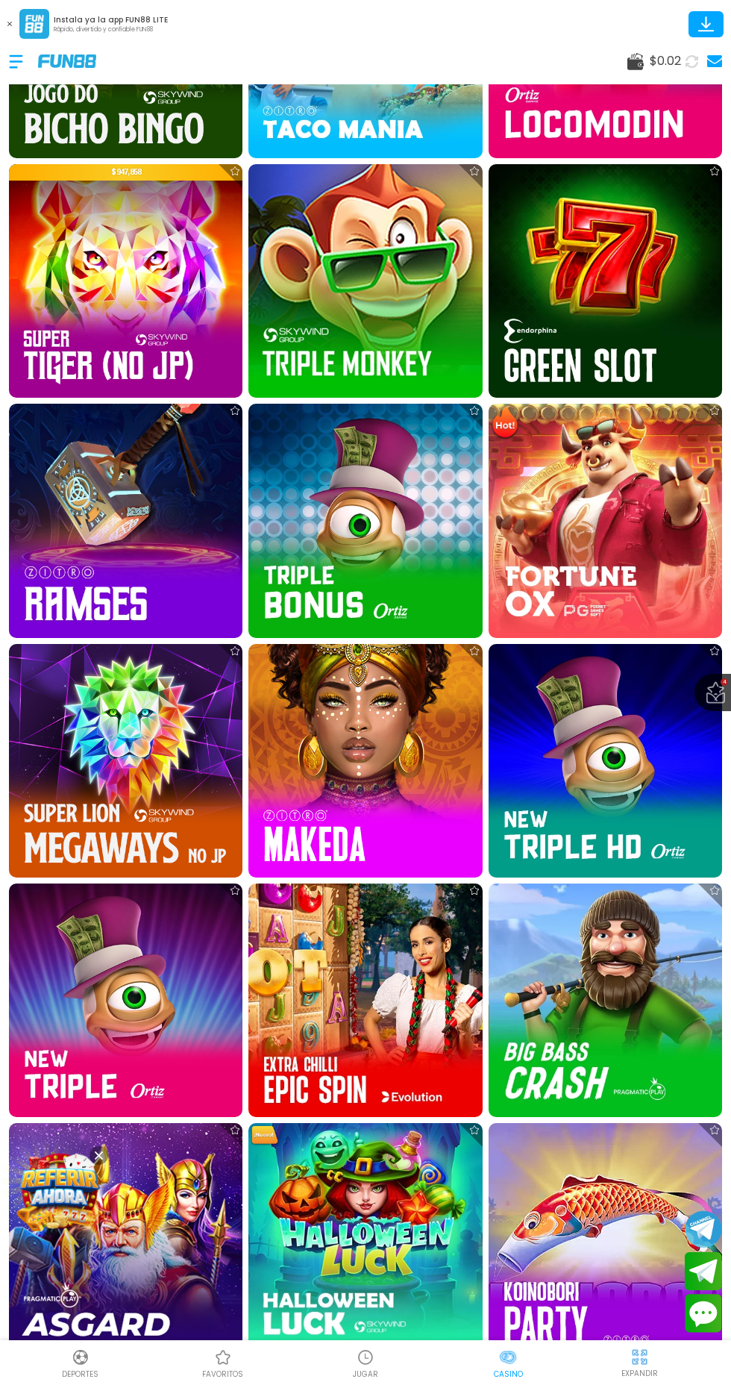
click at [383, 1258] on img at bounding box center [365, 1240] width 234 height 234
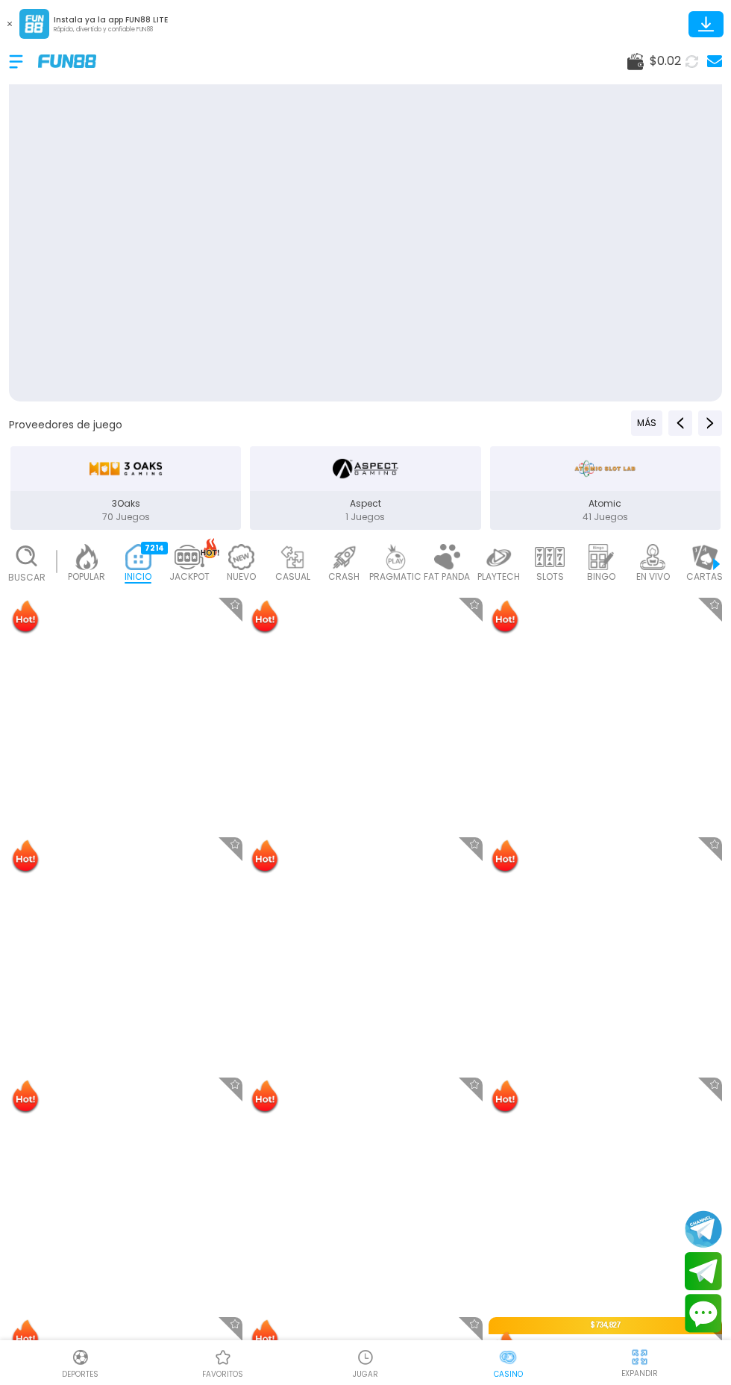
scroll to position [0, 37]
